Goal: Task Accomplishment & Management: Complete application form

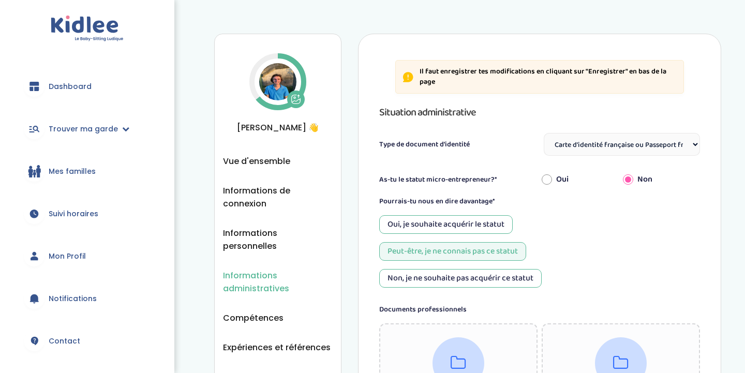
select select "Carte d'identité française ou Passeport français daté de moins de 5 ans"
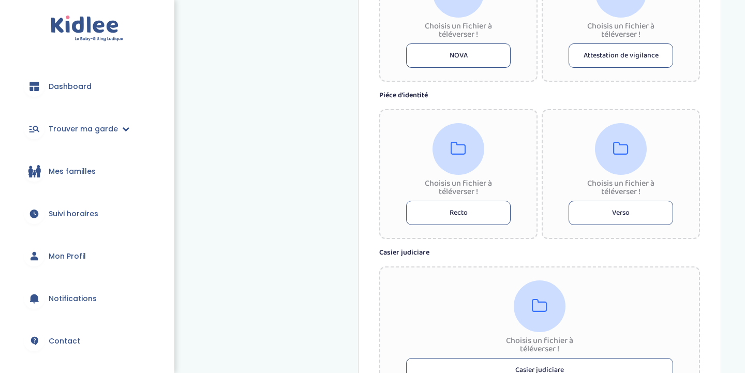
scroll to position [517, 0]
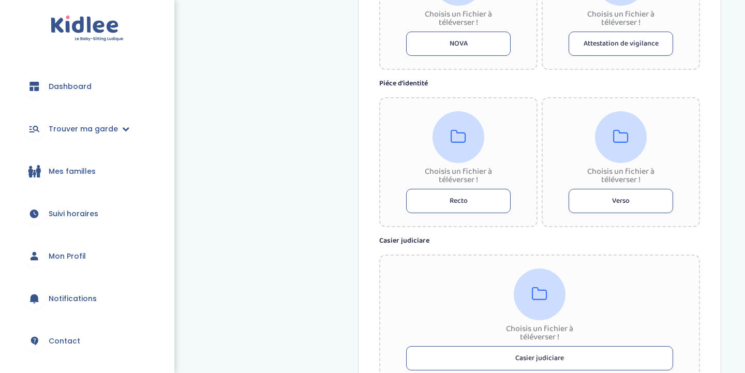
click at [451, 197] on button "Recto" at bounding box center [458, 201] width 105 height 24
click at [464, 203] on button "Recto" at bounding box center [458, 201] width 105 height 24
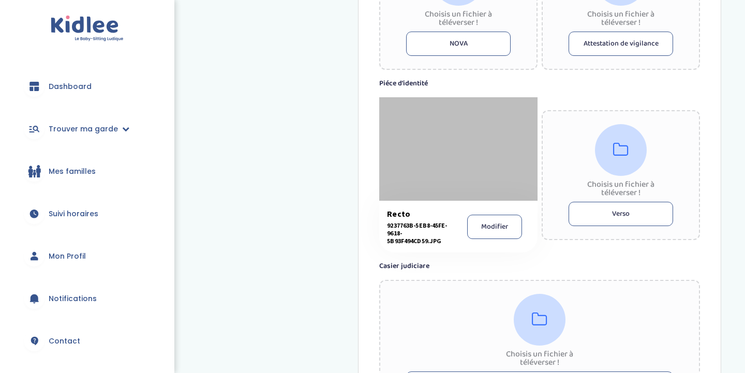
click at [616, 216] on button "Verso" at bounding box center [621, 214] width 105 height 24
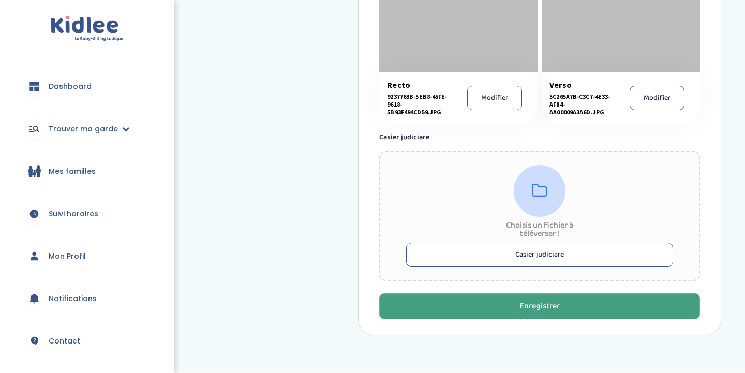
scroll to position [641, 0]
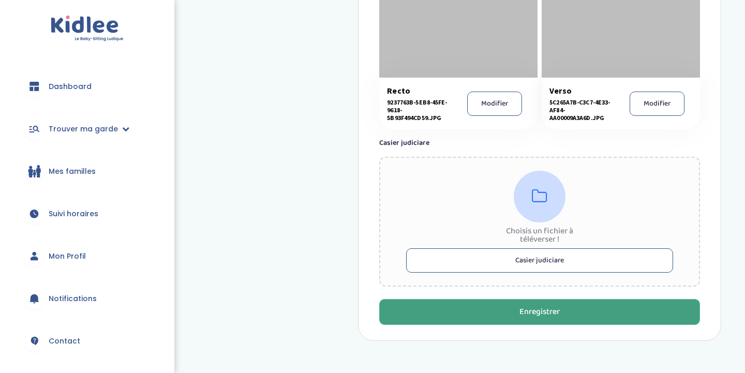
click at [562, 318] on button "Enregistrer" at bounding box center [539, 312] width 321 height 26
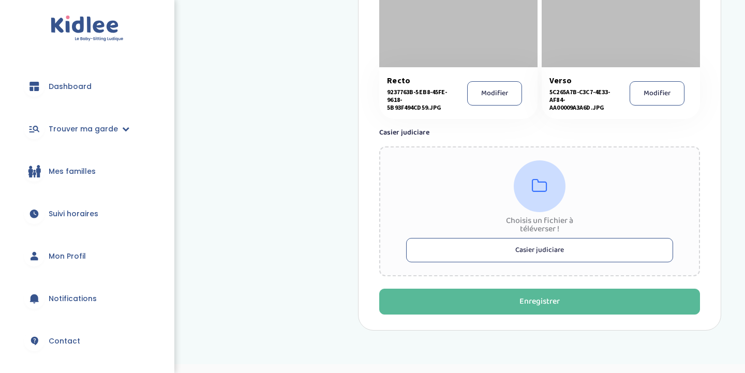
scroll to position [653, 0]
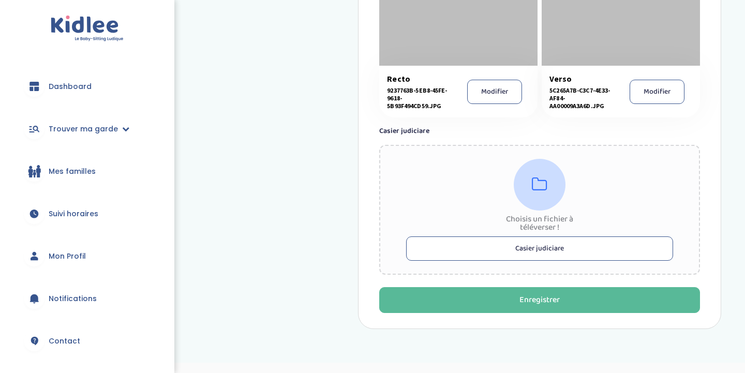
click at [468, 242] on button "Casier judiciare" at bounding box center [539, 248] width 267 height 24
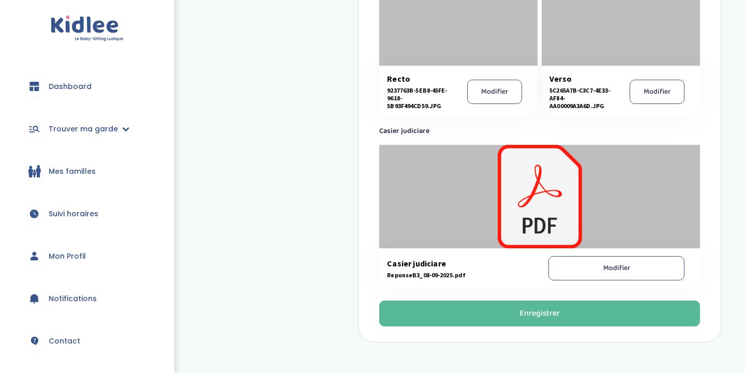
click at [532, 203] on div at bounding box center [539, 196] width 321 height 103
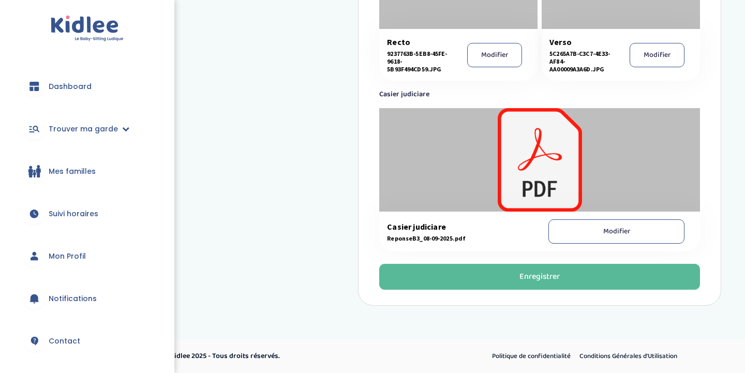
scroll to position [606, 0]
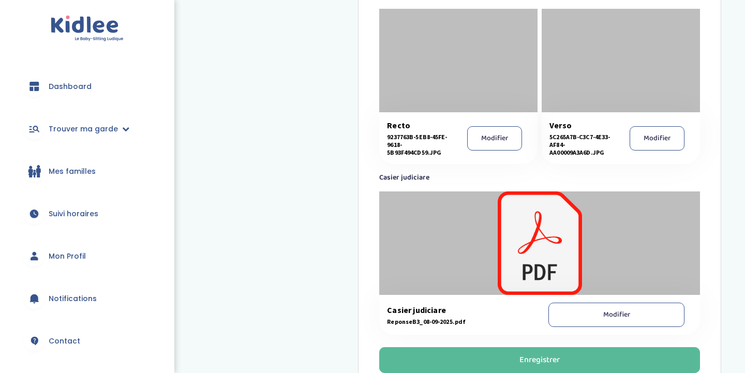
click at [494, 61] on div at bounding box center [458, 60] width 158 height 103
click at [512, 234] on div at bounding box center [539, 242] width 321 height 103
click at [424, 310] on span "Casier judiciare" at bounding box center [458, 310] width 143 height 10
click at [425, 329] on div "Casier judiciare ReponseB3_08-09-2025.pdf Modifier" at bounding box center [539, 315] width 321 height 40
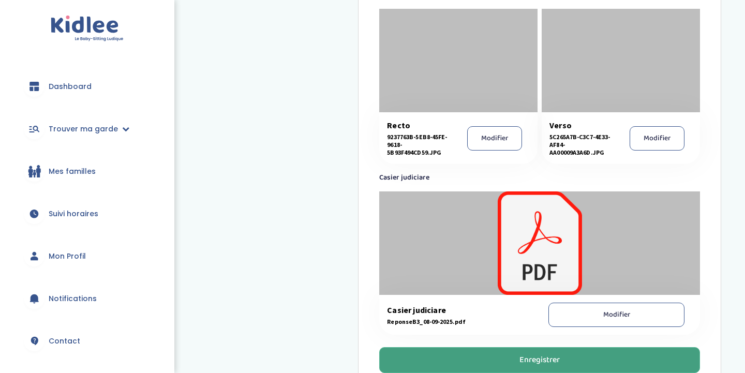
click at [532, 365] on div "Enregistrer" at bounding box center [540, 360] width 40 height 12
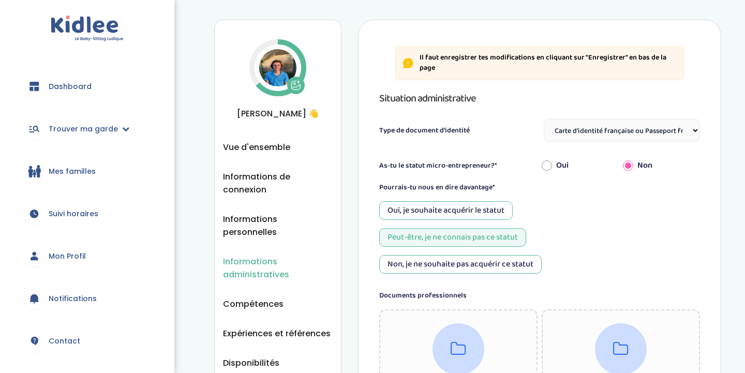
scroll to position [0, 0]
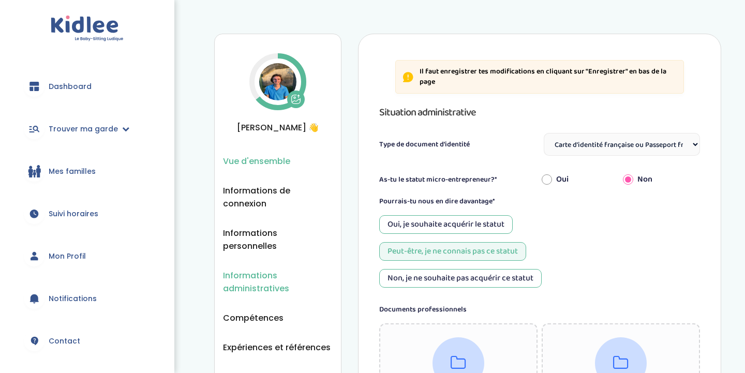
click at [281, 162] on span "Vue d'ensemble" at bounding box center [256, 161] width 67 height 13
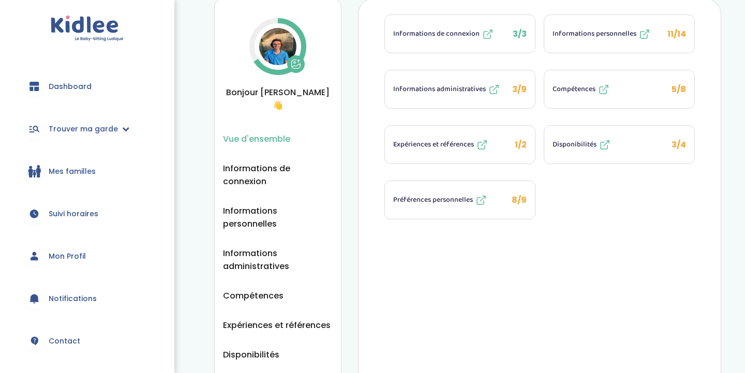
scroll to position [55, 0]
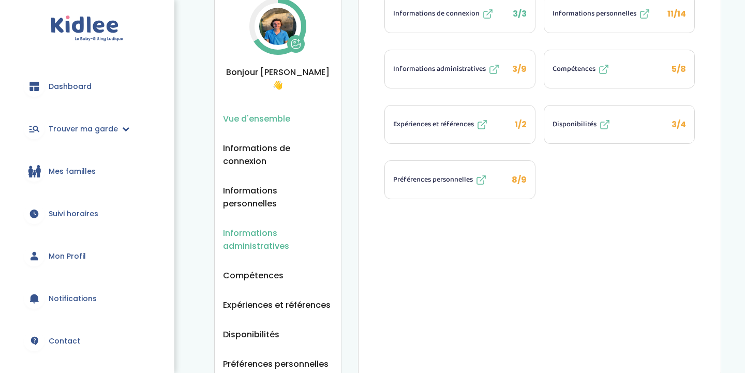
click at [278, 227] on span "Informations administratives" at bounding box center [278, 240] width 110 height 26
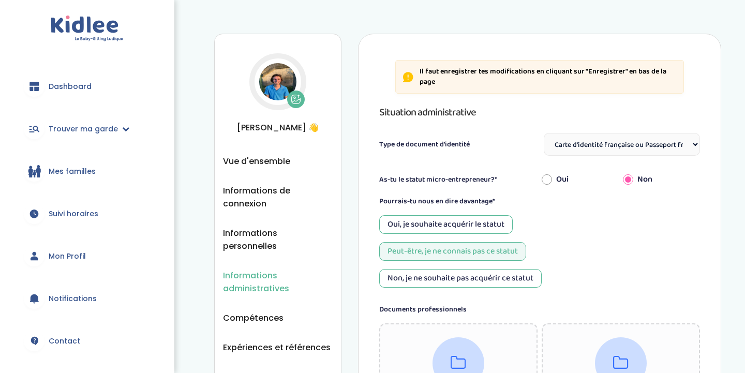
select select "Carte d'identité française ou Passeport français daté de moins de 5 ans"
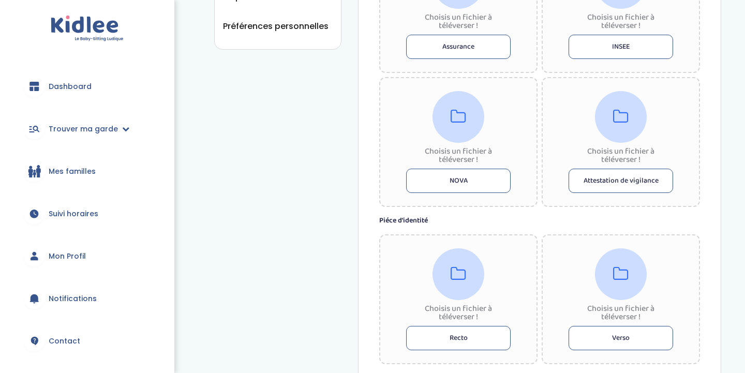
scroll to position [438, 0]
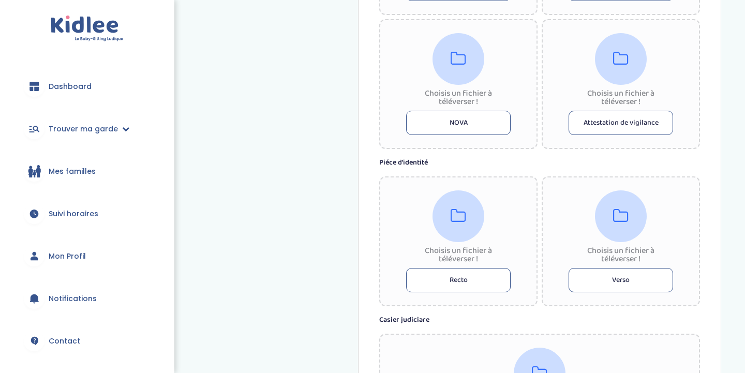
click at [462, 280] on button "Recto" at bounding box center [458, 280] width 105 height 24
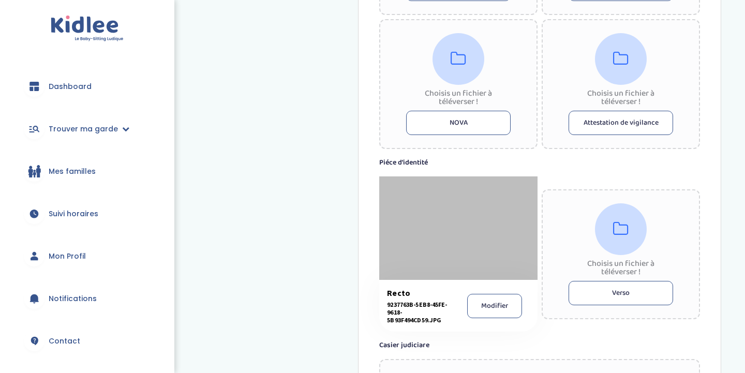
click at [612, 290] on button "Verso" at bounding box center [621, 293] width 105 height 24
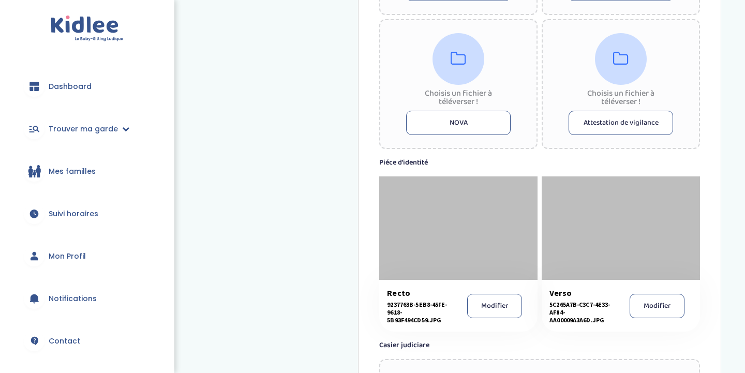
scroll to position [531, 0]
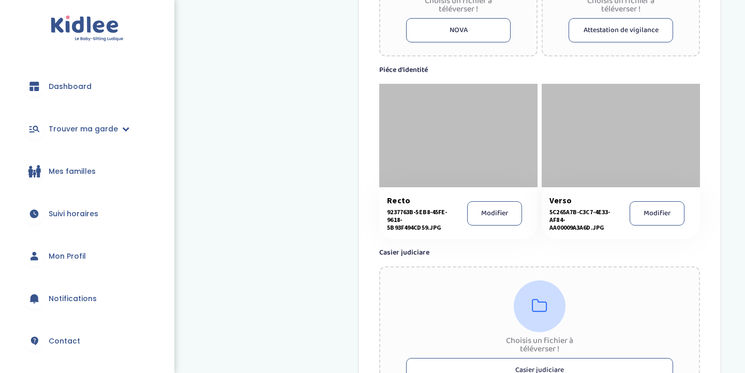
click at [552, 361] on button "Casier judiciare" at bounding box center [539, 370] width 267 height 24
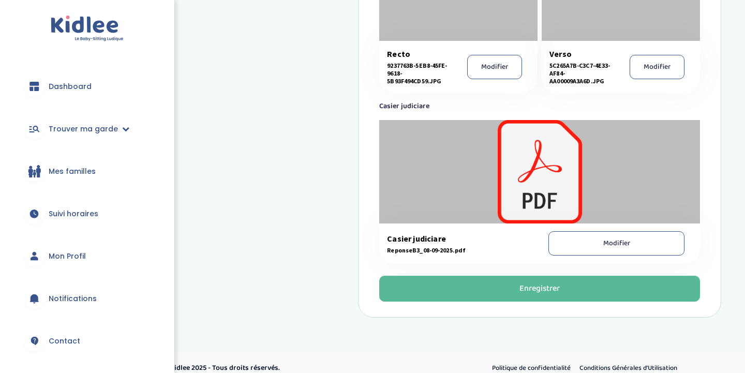
scroll to position [678, 0]
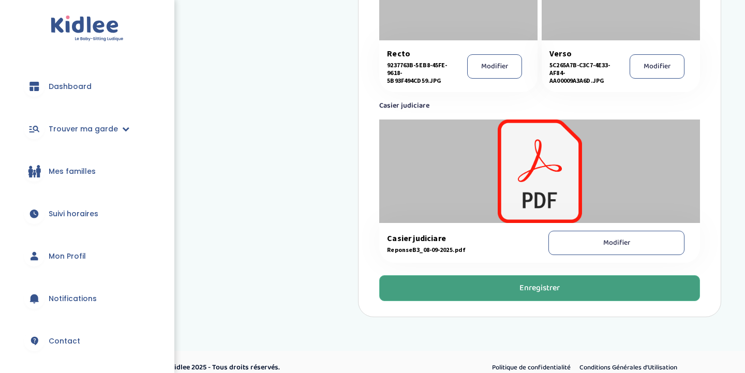
click at [577, 297] on button "Enregistrer" at bounding box center [539, 288] width 321 height 26
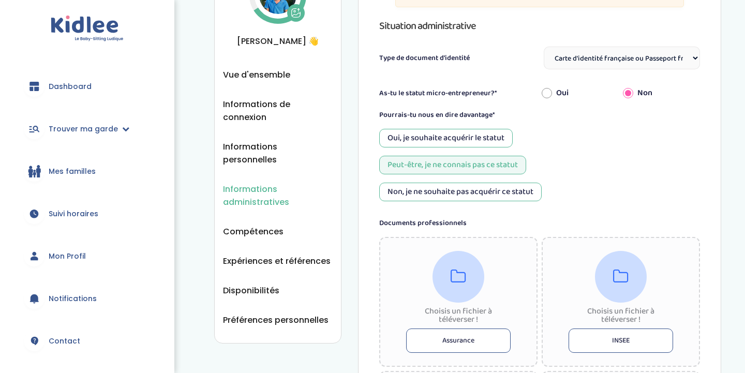
scroll to position [90, 0]
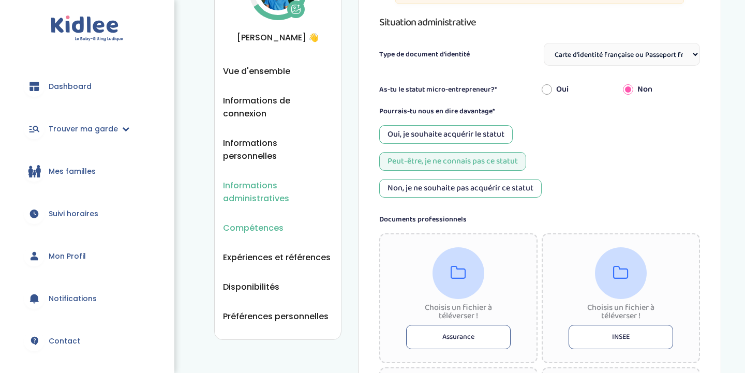
click at [277, 221] on span "Compétences" at bounding box center [253, 227] width 61 height 13
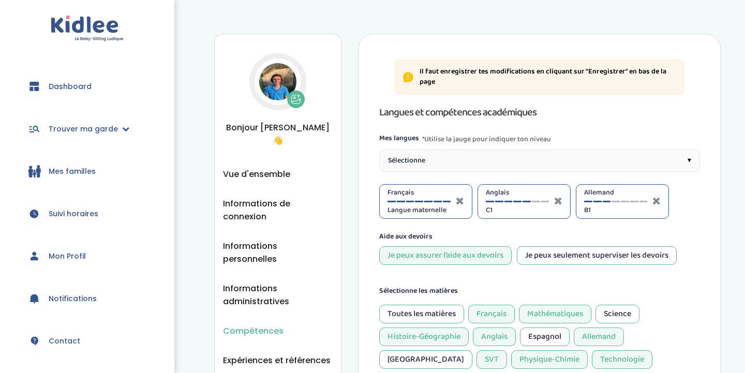
select select "Terminale"
select select "Seconde"
select select "Terminale"
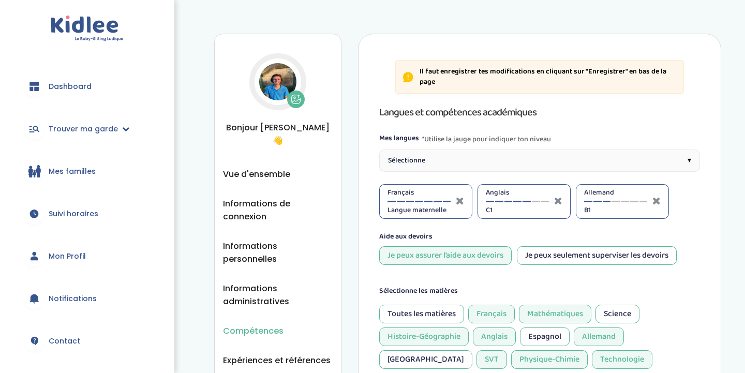
select select "3eme"
select select "Seconde"
select select "3eme"
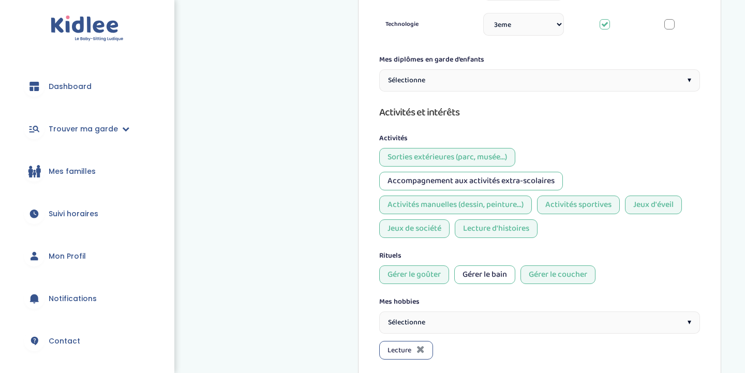
scroll to position [678, 0]
click at [515, 68] on div "Sélectionne ▾" at bounding box center [539, 79] width 321 height 22
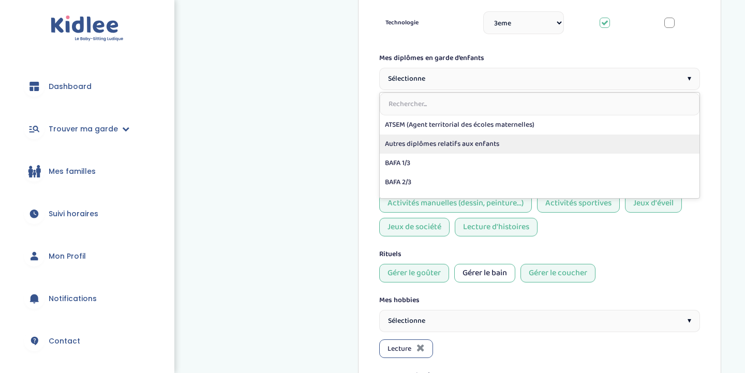
scroll to position [70, 0]
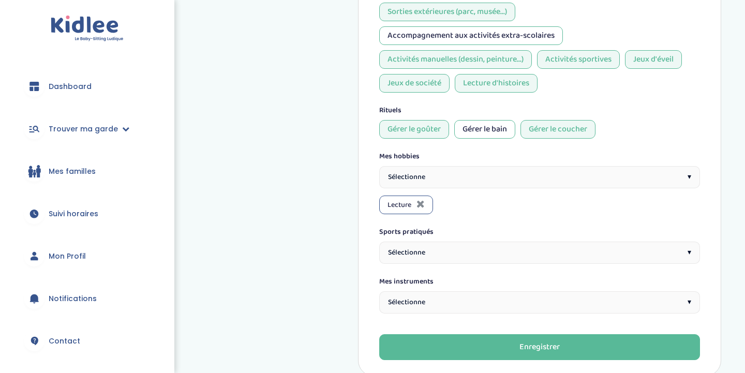
scroll to position [822, 0]
click at [416, 247] on span "Sélectionne" at bounding box center [406, 252] width 37 height 11
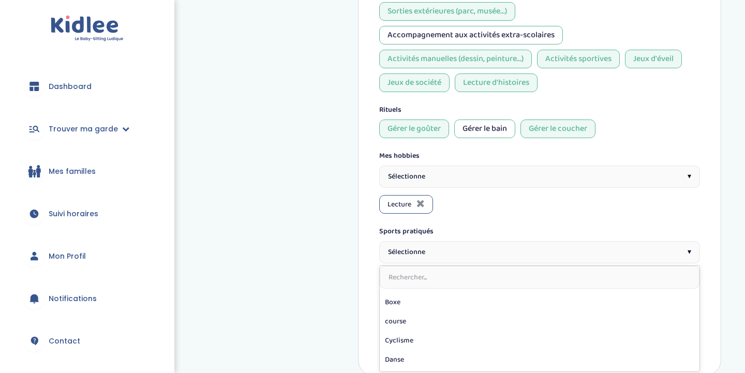
scroll to position [73, 0]
click at [437, 266] on input "text" at bounding box center [540, 277] width 320 height 23
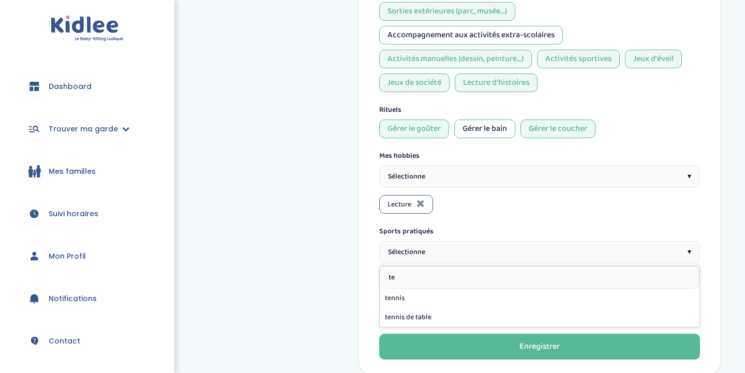
scroll to position [0, 0]
type input "tenni"
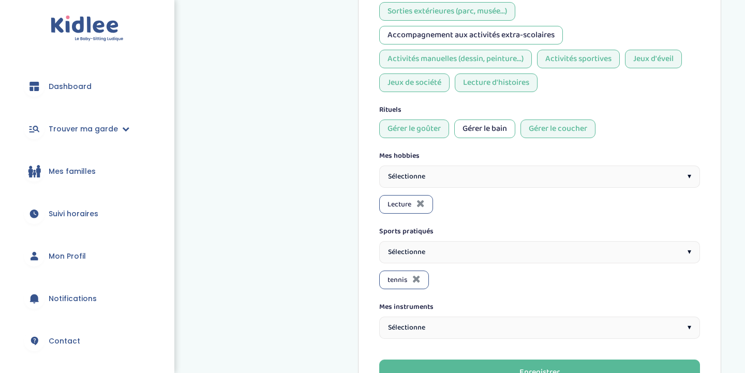
click at [462, 241] on div "Sélectionne ▾" at bounding box center [539, 252] width 321 height 22
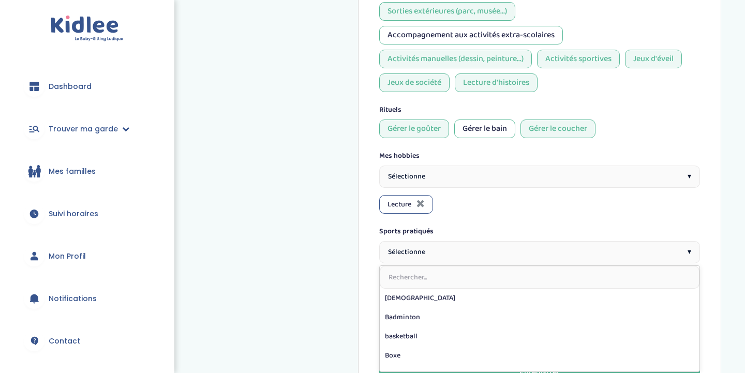
click at [452, 266] on input "text" at bounding box center [540, 277] width 320 height 23
type input "ten"
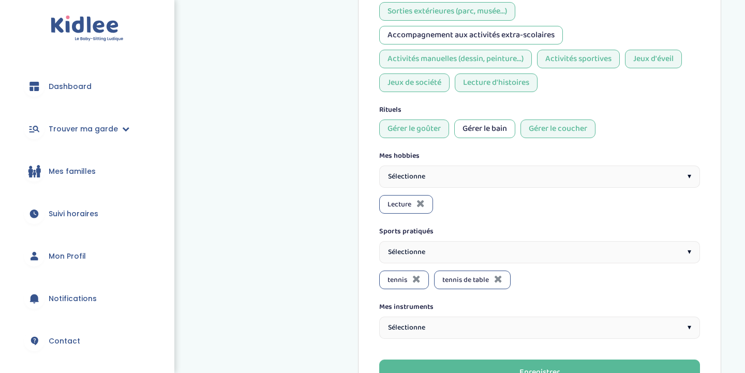
click at [449, 241] on div "Sélectionne ▾" at bounding box center [539, 252] width 321 height 22
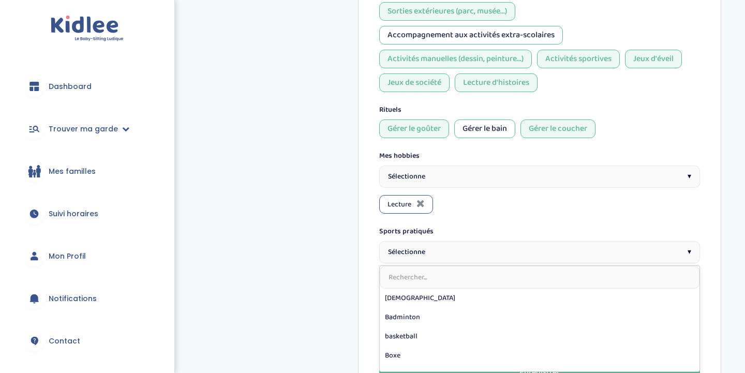
click at [404, 266] on input "text" at bounding box center [540, 277] width 320 height 23
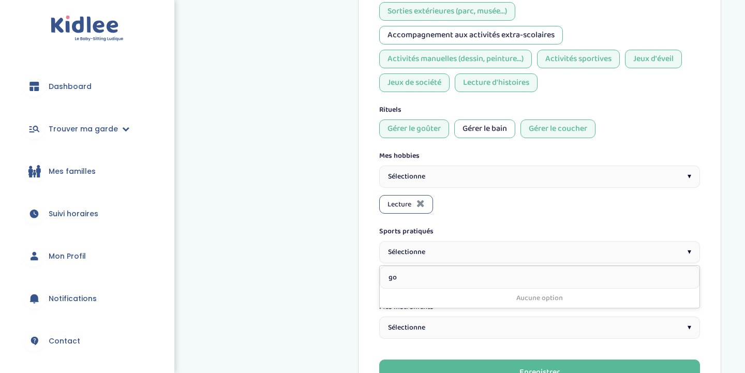
type input "g"
type input "voll"
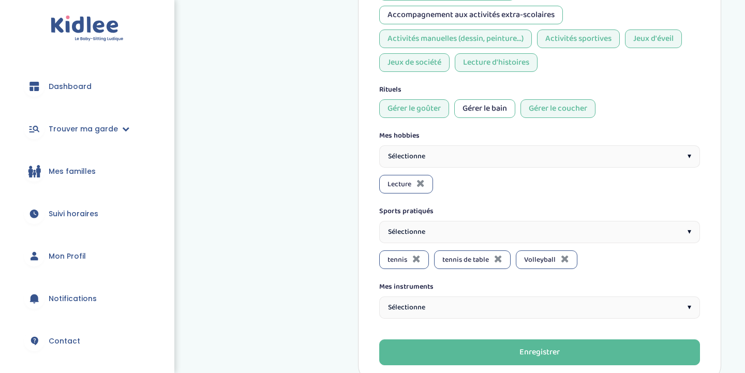
scroll to position [841, 0]
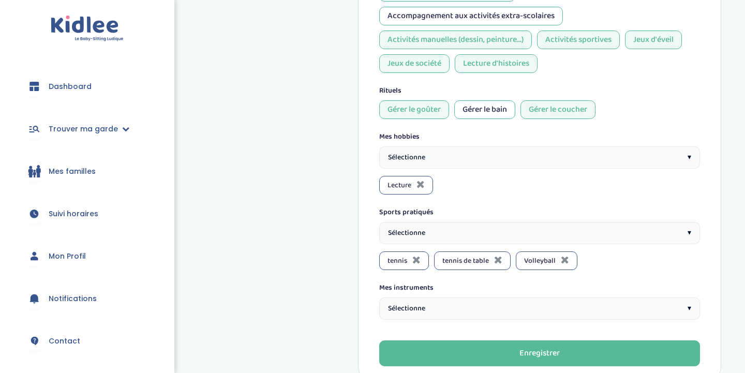
click at [486, 298] on div "Sélectionne ▾" at bounding box center [539, 309] width 321 height 22
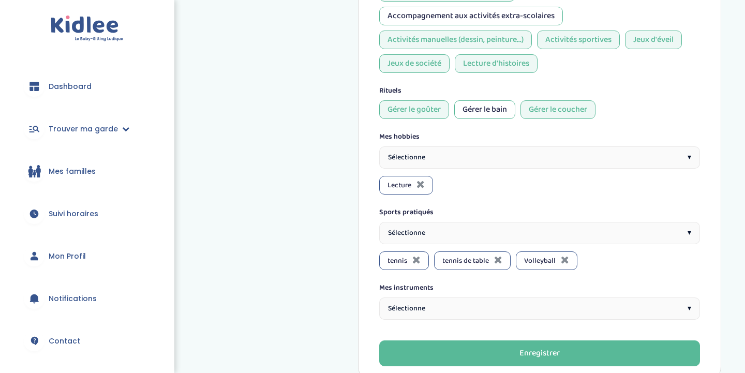
click at [429, 146] on div "Sélectionne ▾" at bounding box center [539, 157] width 321 height 22
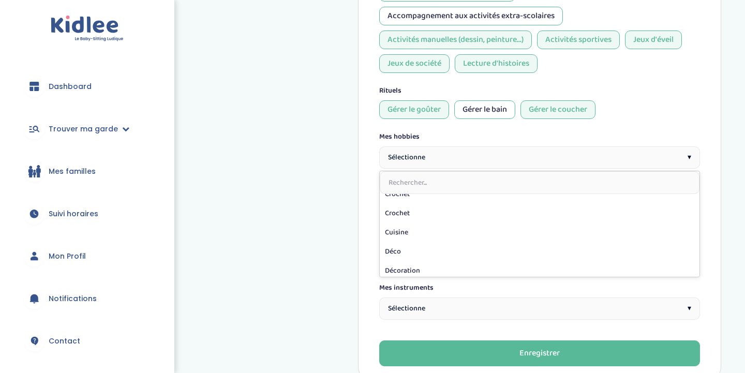
scroll to position [181, 0]
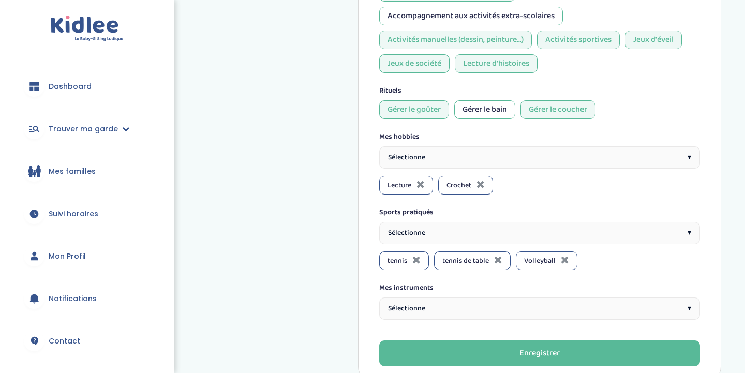
click at [484, 146] on div "Sélectionne ▾" at bounding box center [539, 157] width 321 height 22
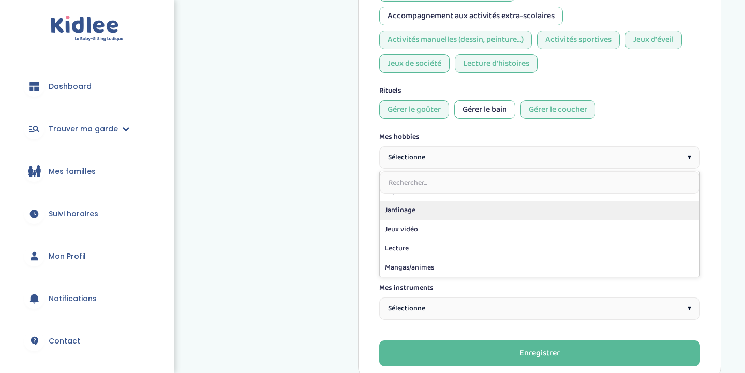
scroll to position [320, 0]
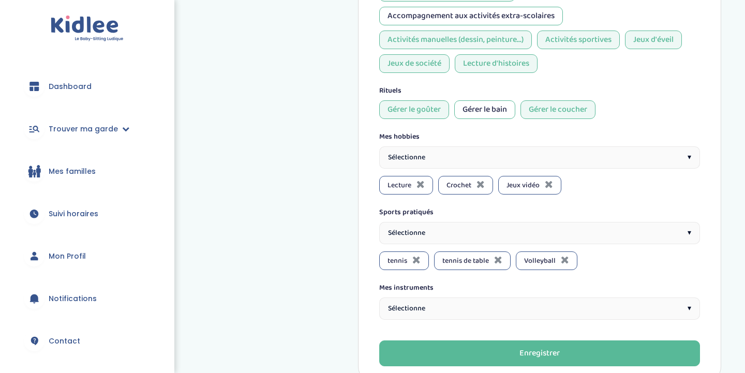
click at [508, 131] on div "Mes hobbies Sélectionne ▾ Lecture Crochet Jeux vidéo" at bounding box center [539, 162] width 321 height 63
click at [509, 146] on div "Sélectionne ▾" at bounding box center [539, 157] width 321 height 22
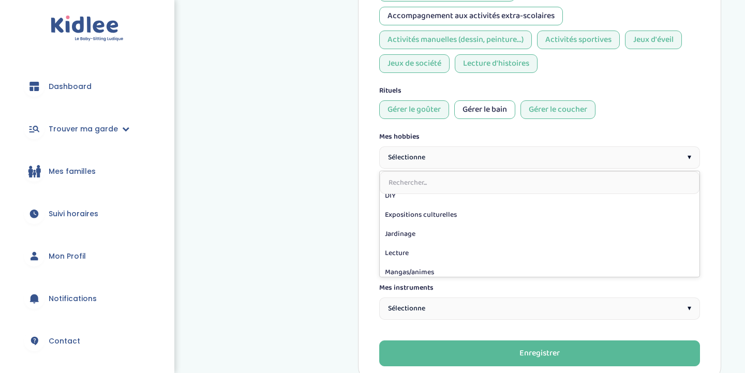
scroll to position [549, 0]
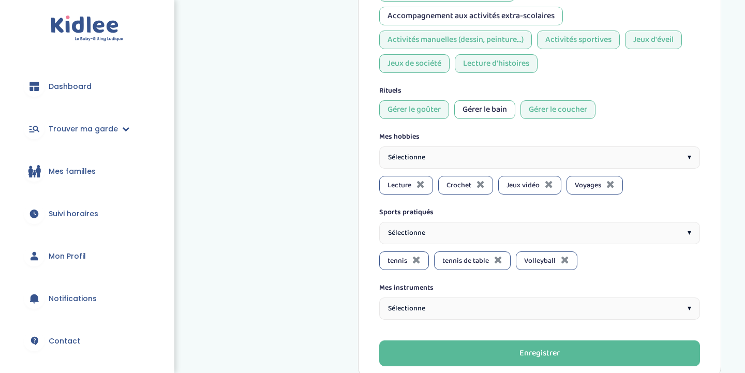
click at [479, 146] on div "Sélectionne ▾" at bounding box center [539, 157] width 321 height 22
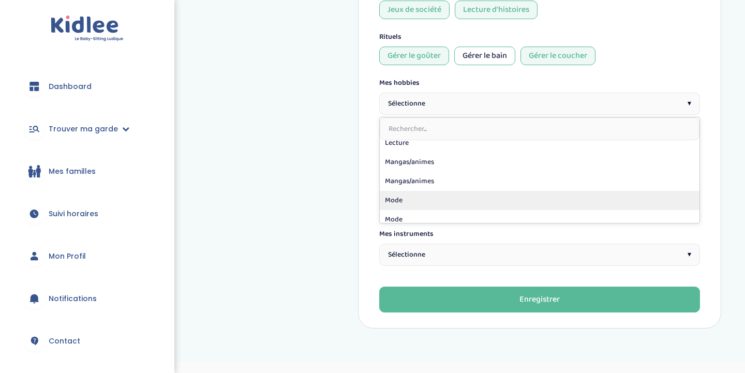
scroll to position [353, 0]
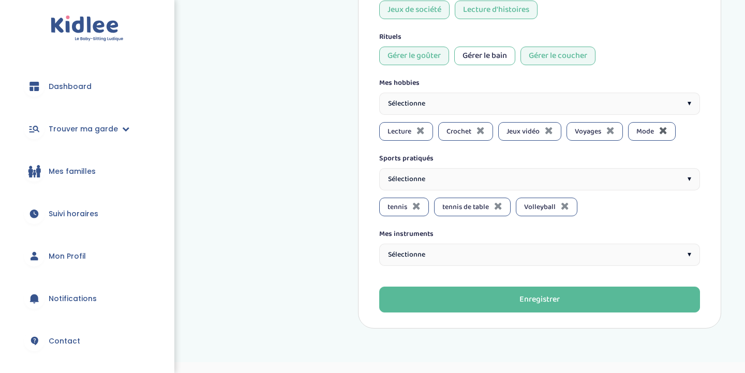
click at [666, 125] on icon at bounding box center [663, 130] width 8 height 10
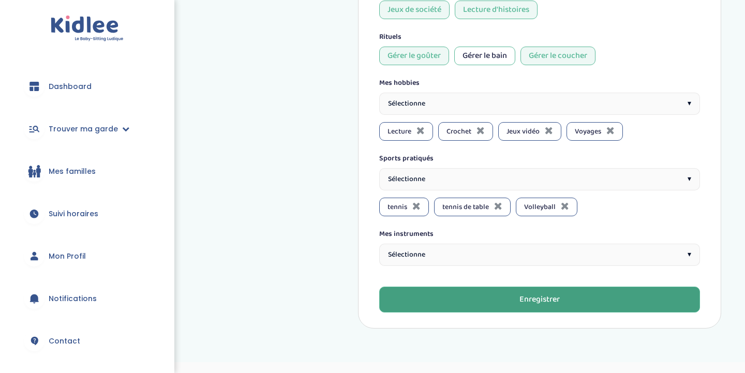
click at [595, 287] on button "Enregistrer" at bounding box center [539, 300] width 321 height 26
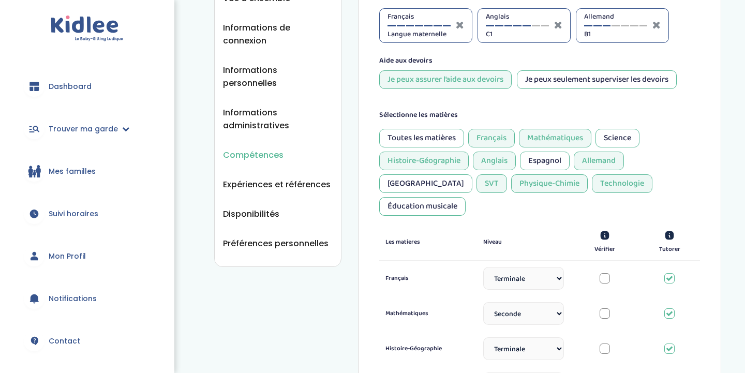
scroll to position [177, 0]
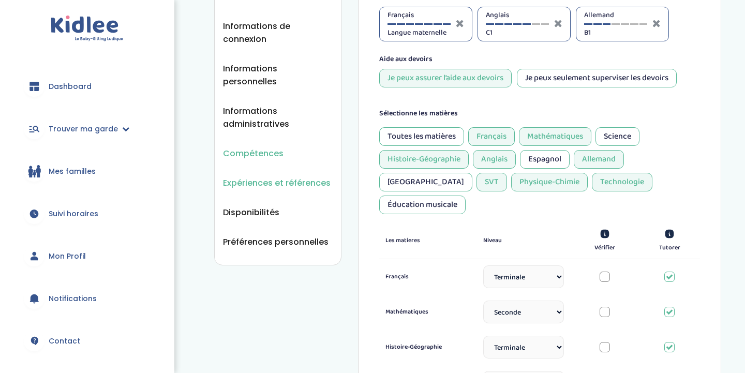
click at [292, 176] on span "Expériences et références" at bounding box center [277, 182] width 108 height 13
